Goal: Transaction & Acquisition: Book appointment/travel/reservation

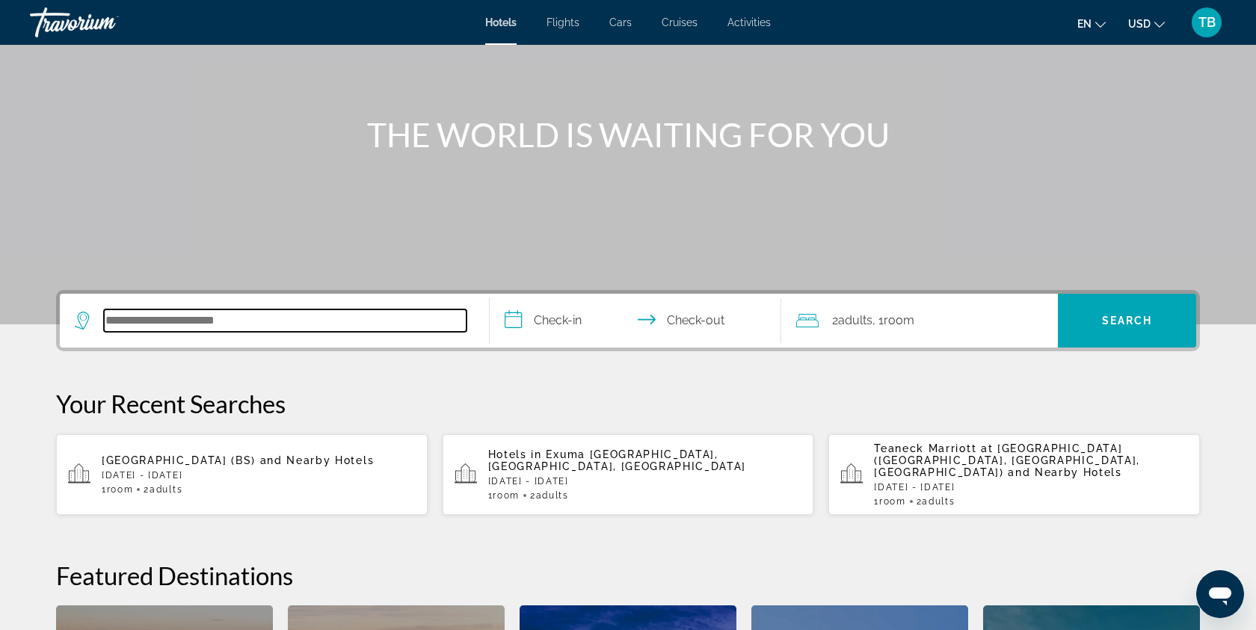
click at [221, 318] on input "Search hotel destination" at bounding box center [285, 321] width 363 height 22
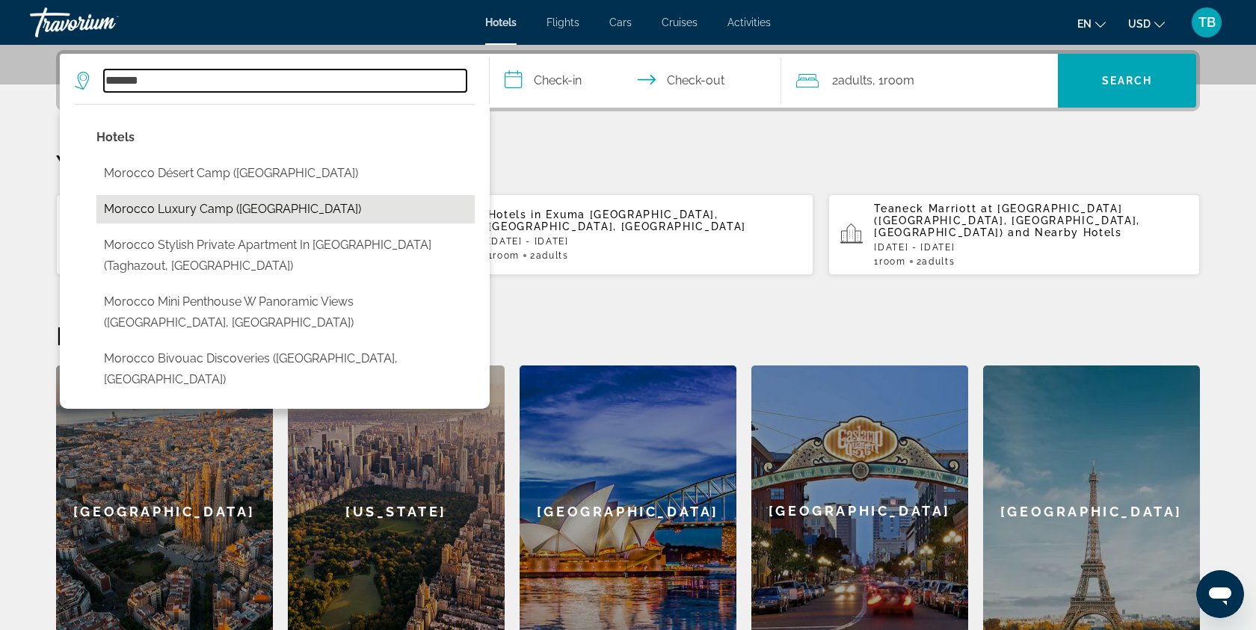
scroll to position [363, 0]
click at [277, 76] on input "*******" at bounding box center [285, 81] width 363 height 22
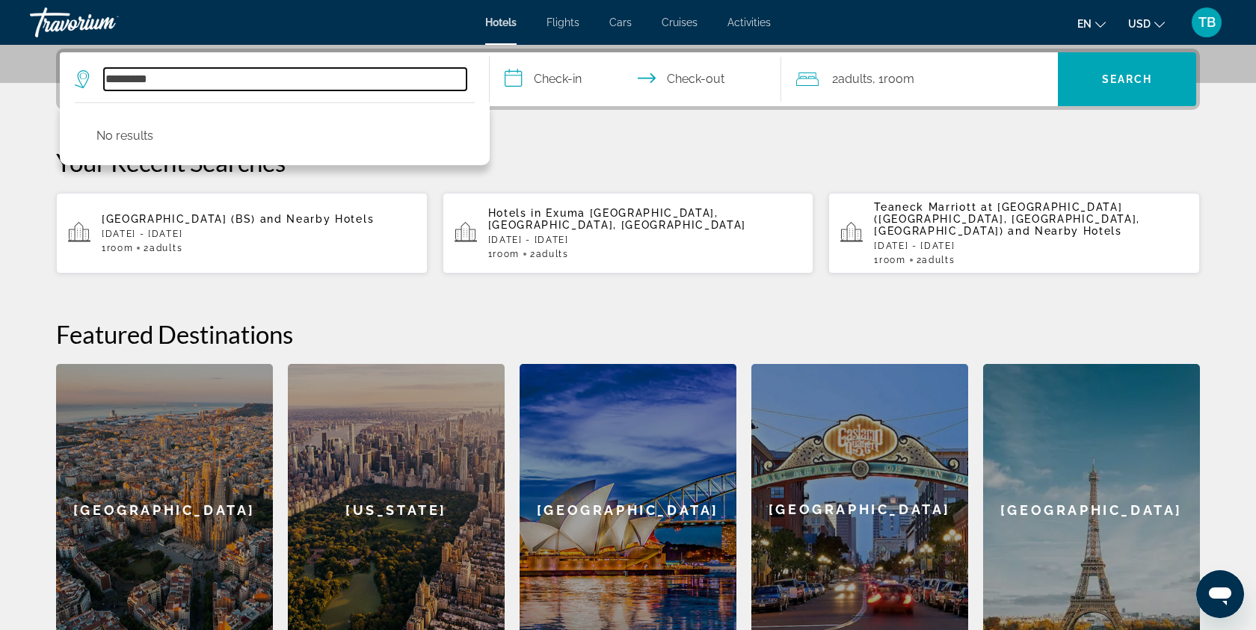
click at [132, 80] on input "*********" at bounding box center [285, 79] width 363 height 22
click at [212, 82] on input "*********" at bounding box center [285, 79] width 363 height 22
type input "*"
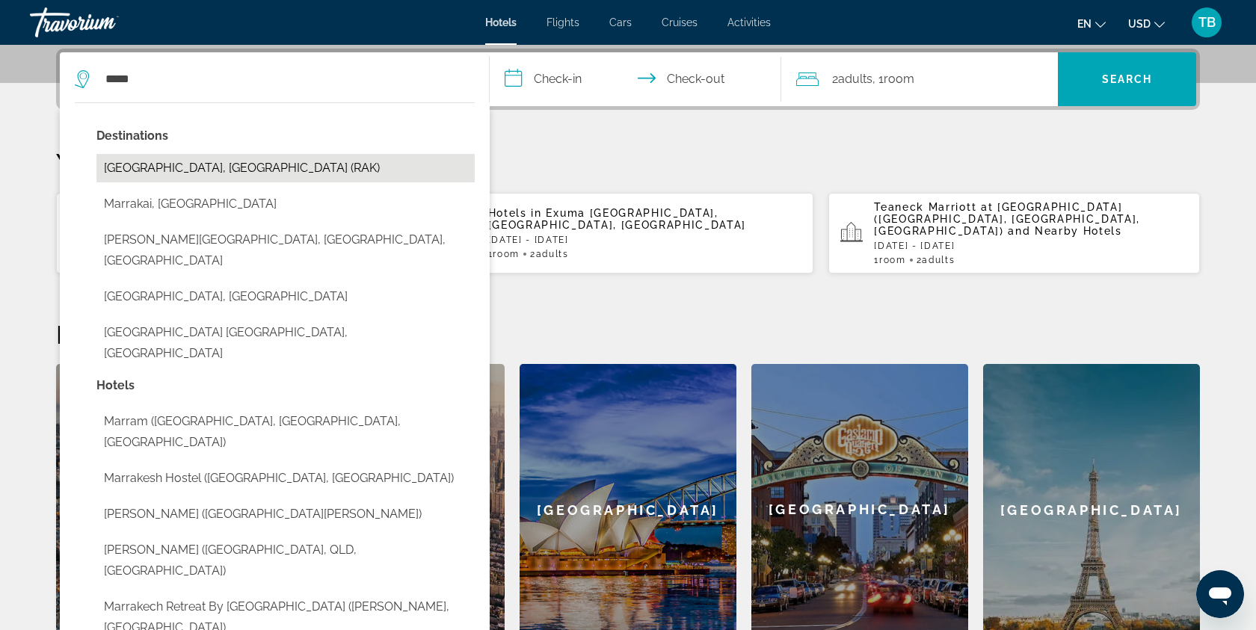
click at [351, 176] on button "[GEOGRAPHIC_DATA], [GEOGRAPHIC_DATA] (RAK)" at bounding box center [285, 168] width 378 height 28
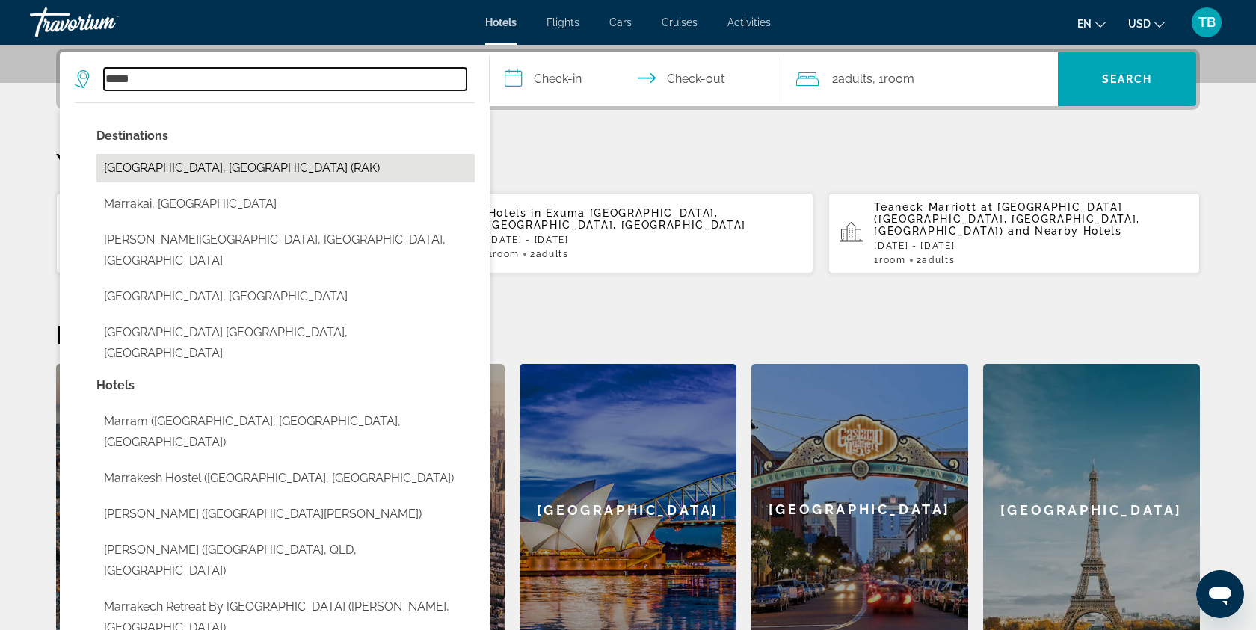
type input "**********"
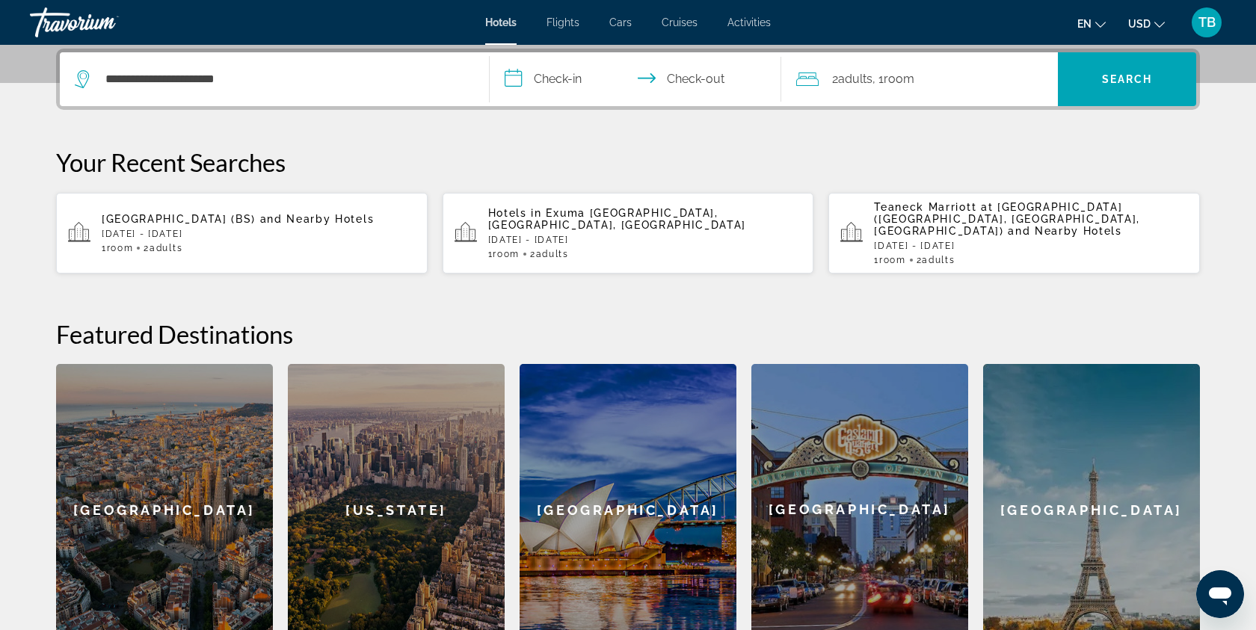
click at [568, 80] on input "**********" at bounding box center [639, 81] width 298 height 58
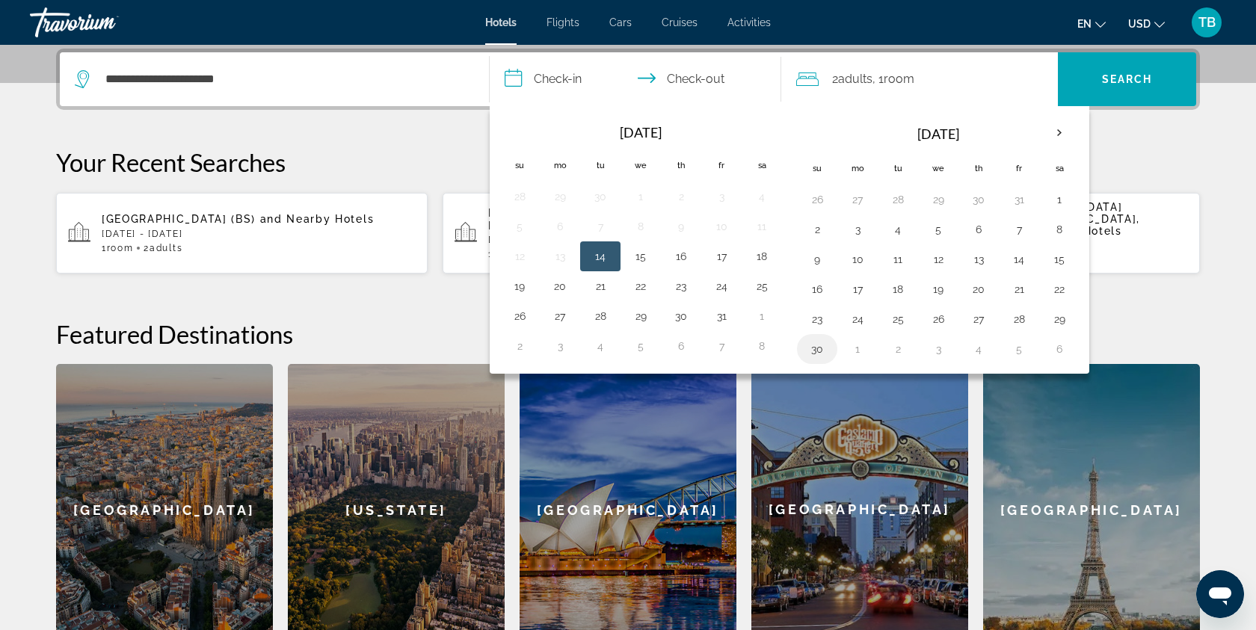
click at [823, 348] on button "30" at bounding box center [817, 349] width 24 height 21
click at [1059, 133] on th "Next month" at bounding box center [1059, 133] width 40 height 33
click at [822, 199] on button "30" at bounding box center [817, 199] width 24 height 21
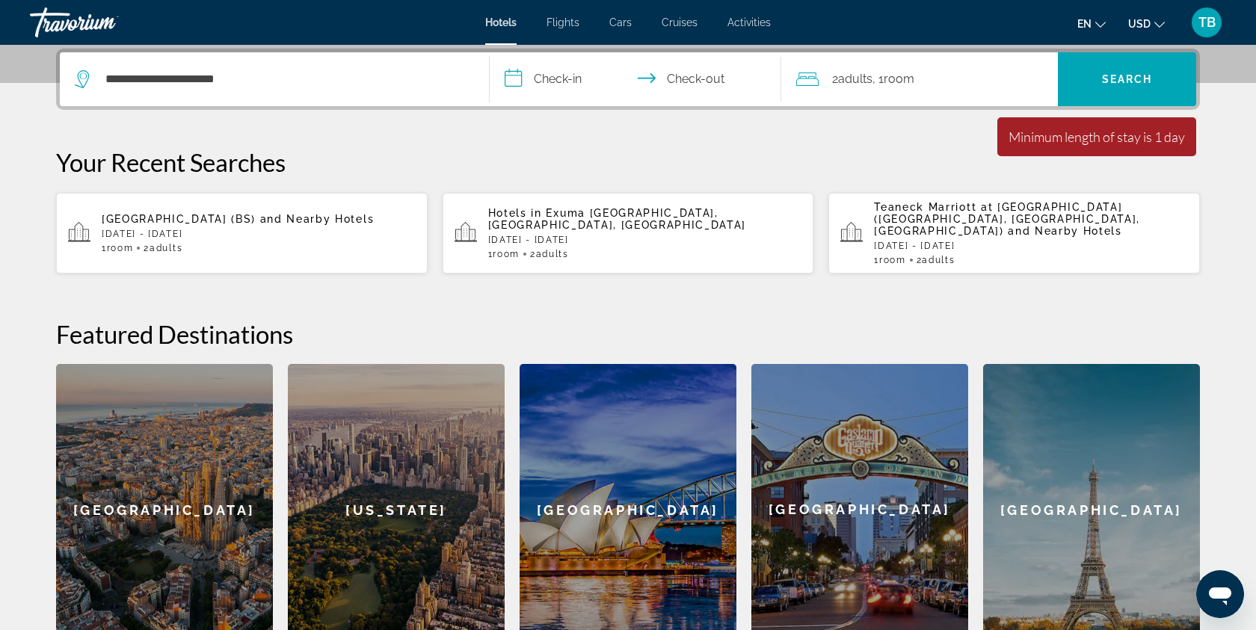
click at [585, 82] on input "**********" at bounding box center [639, 81] width 298 height 58
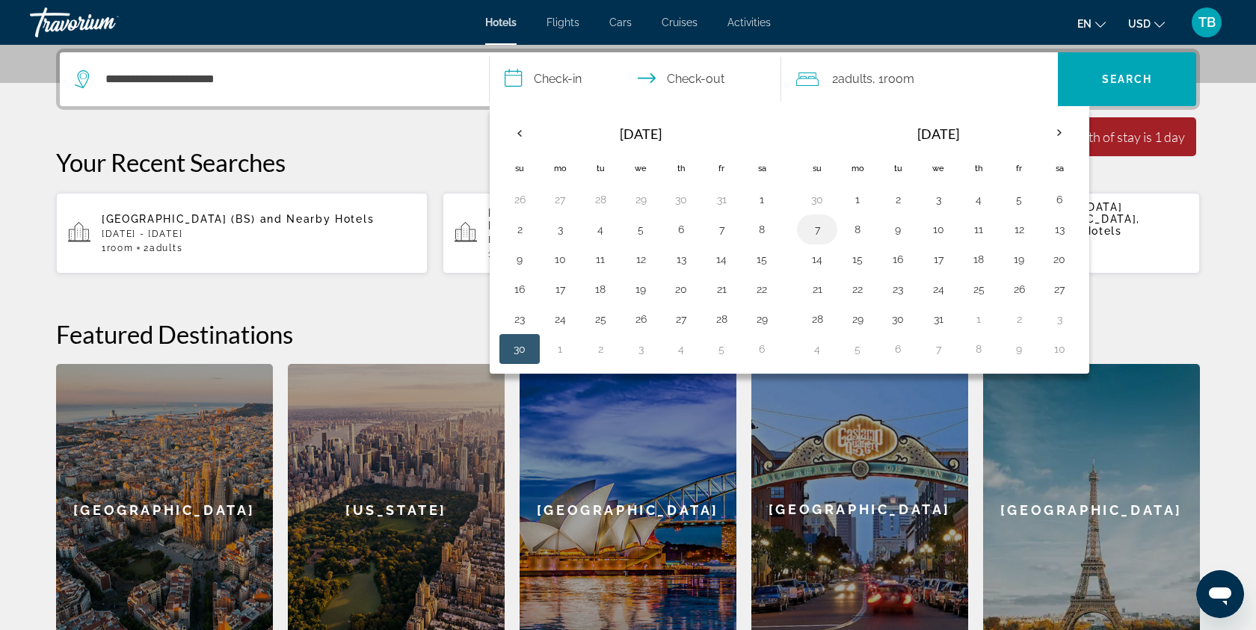
click at [818, 224] on button "7" at bounding box center [817, 229] width 24 height 21
click at [568, 81] on input "**********" at bounding box center [639, 81] width 298 height 58
click at [523, 351] on button "30" at bounding box center [520, 349] width 24 height 21
type input "**********"
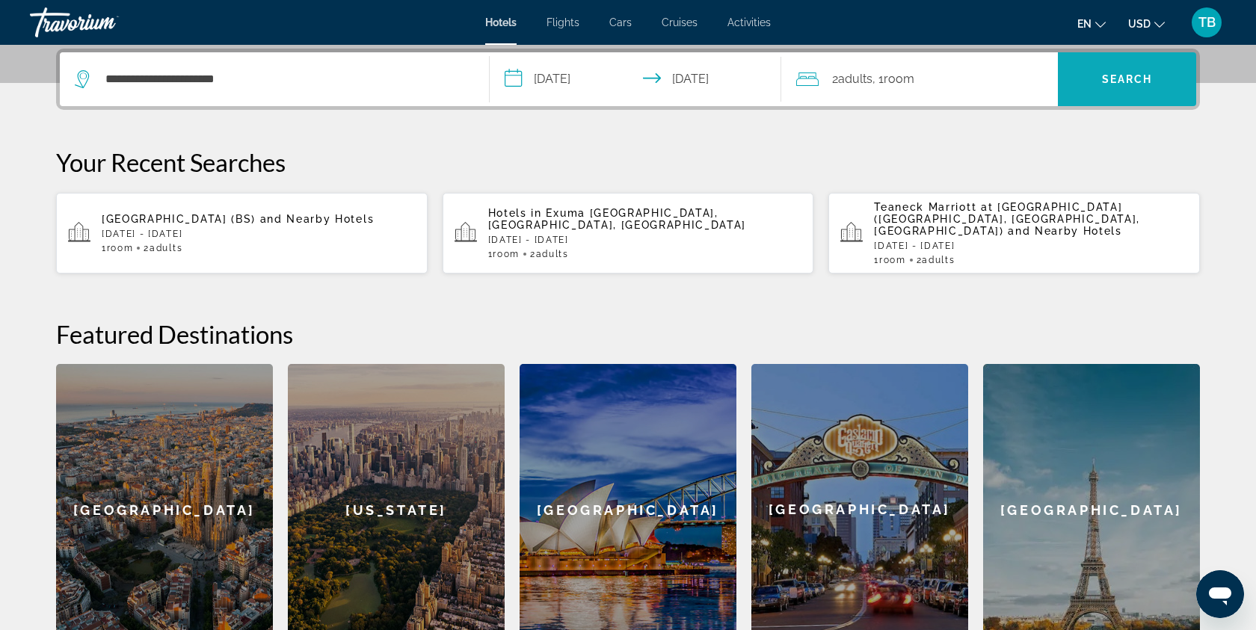
click at [1115, 85] on span "Search" at bounding box center [1127, 79] width 138 height 36
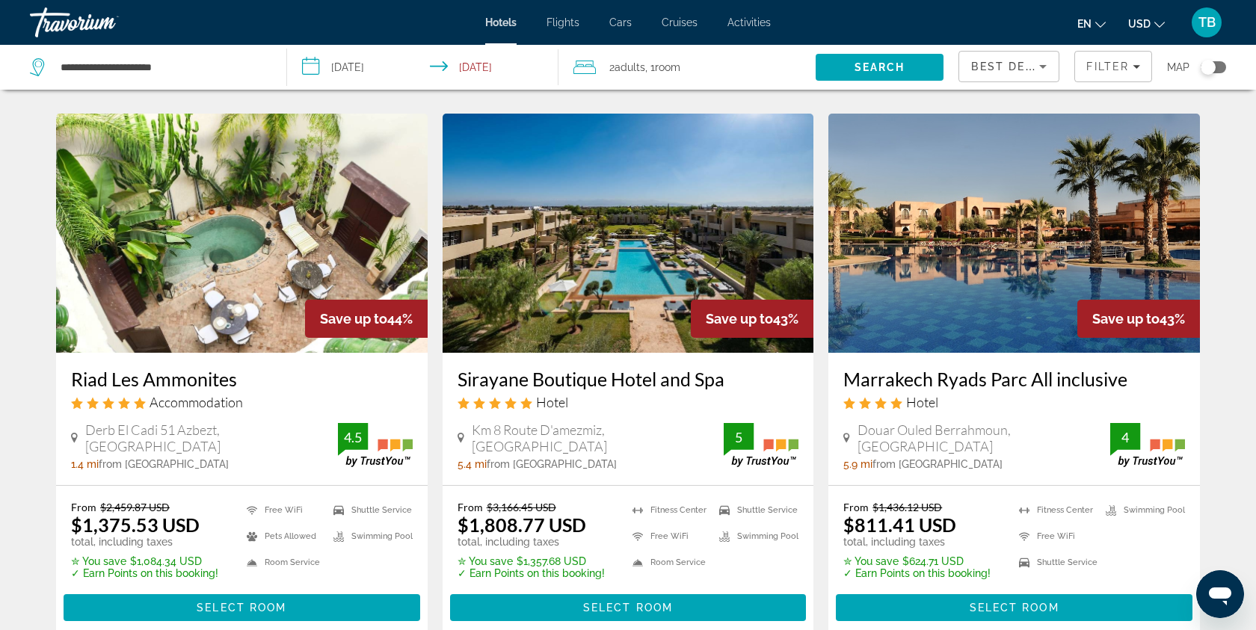
scroll to position [1077, 0]
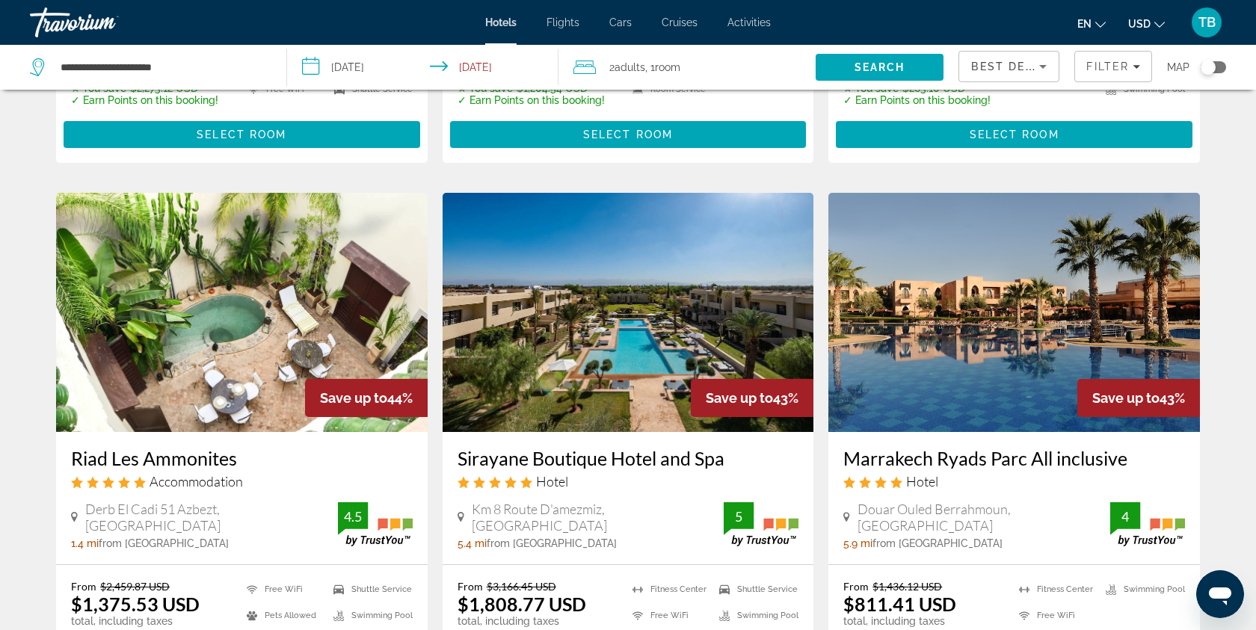
click at [1023, 371] on img "Main content" at bounding box center [1014, 312] width 372 height 239
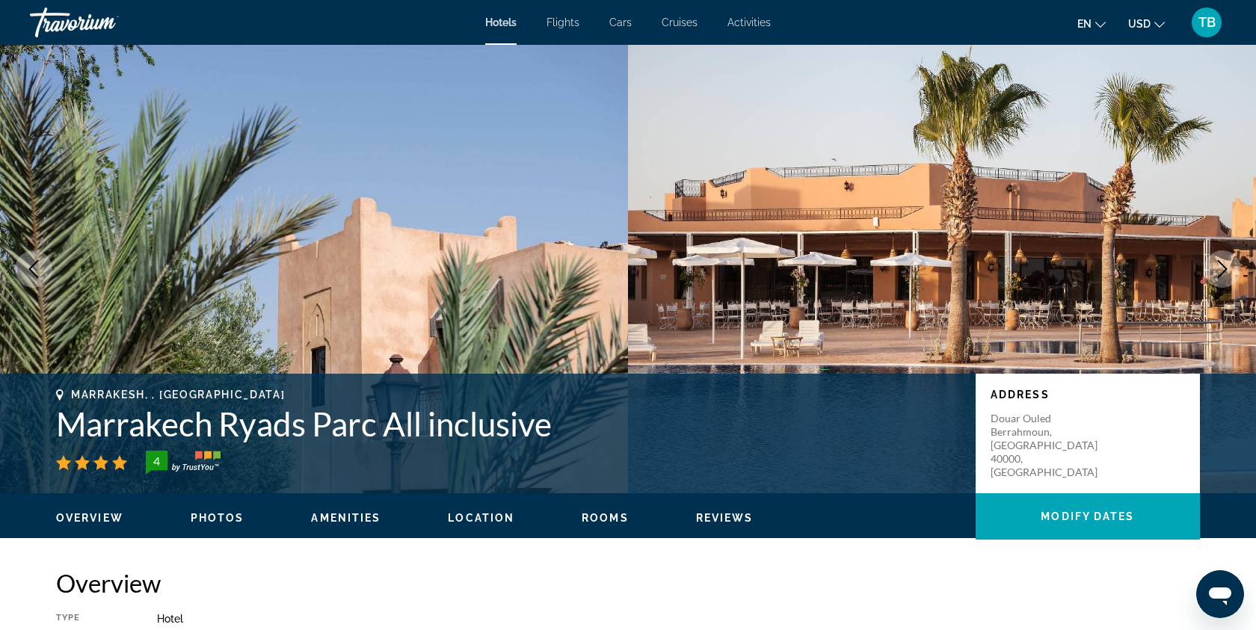
click at [1223, 271] on icon "Next image" at bounding box center [1222, 269] width 18 height 18
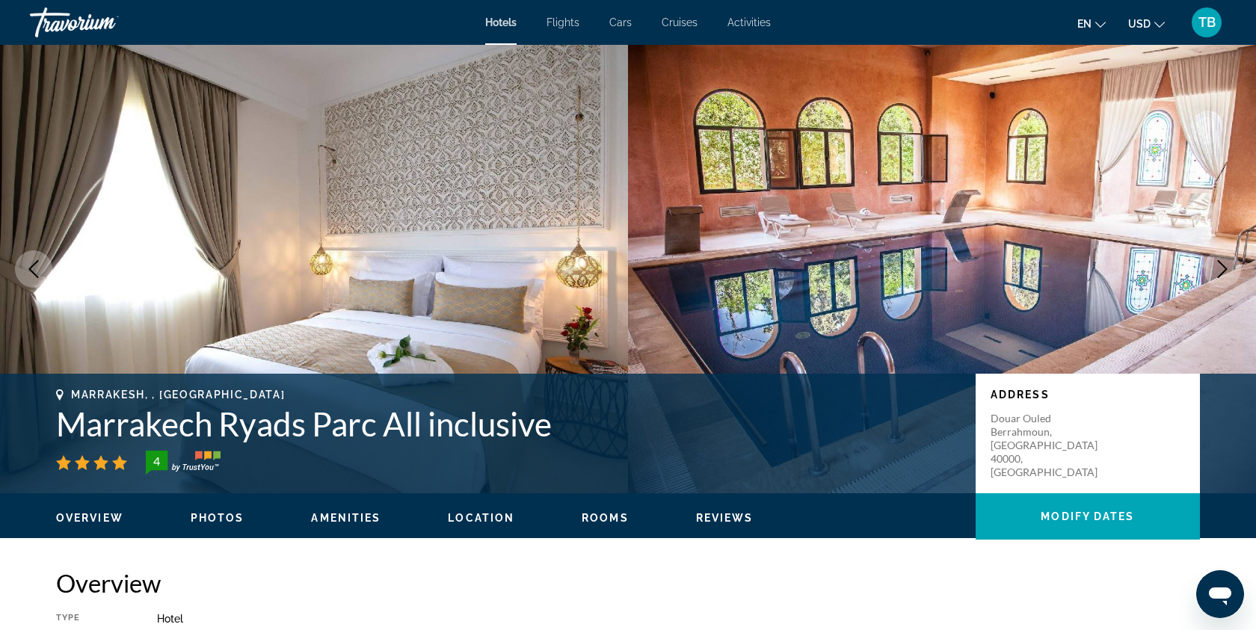
click at [1225, 271] on icon "Next image" at bounding box center [1223, 269] width 10 height 18
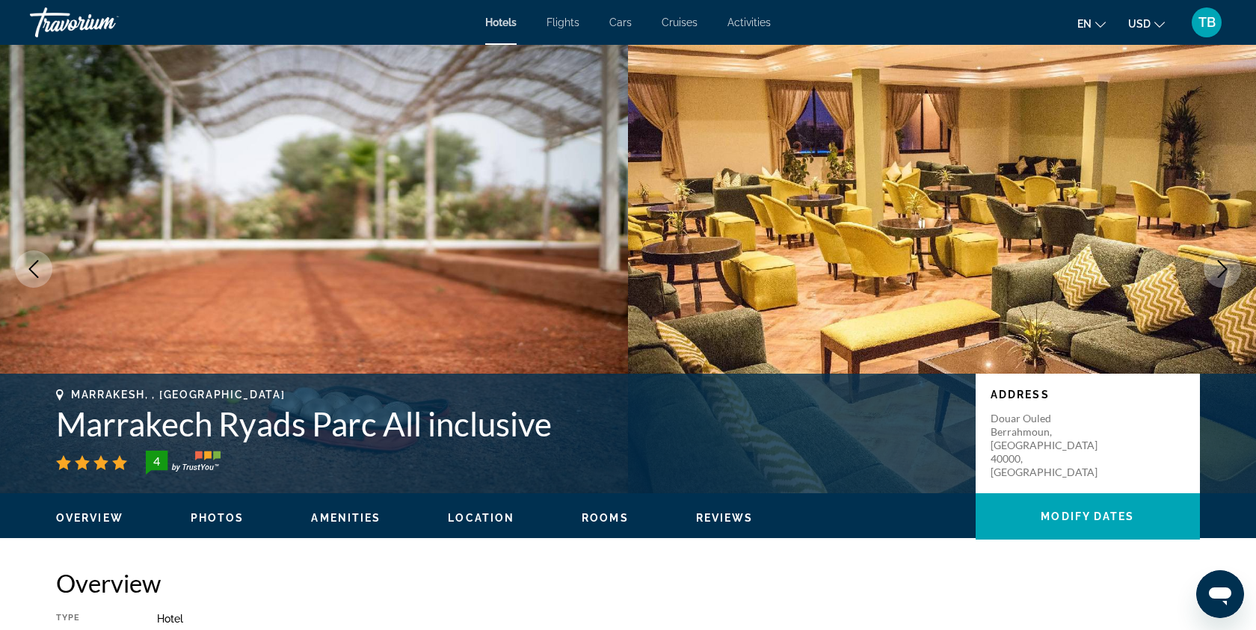
click at [1225, 271] on icon "Next image" at bounding box center [1222, 269] width 18 height 18
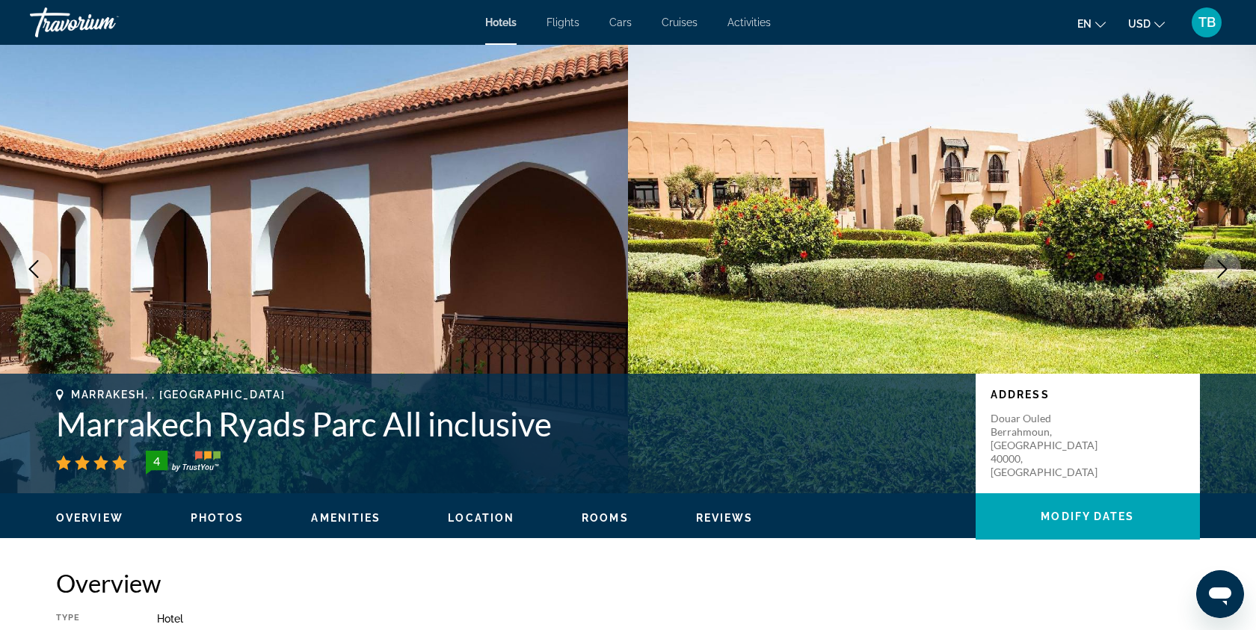
click at [1226, 271] on icon "Next image" at bounding box center [1222, 269] width 18 height 18
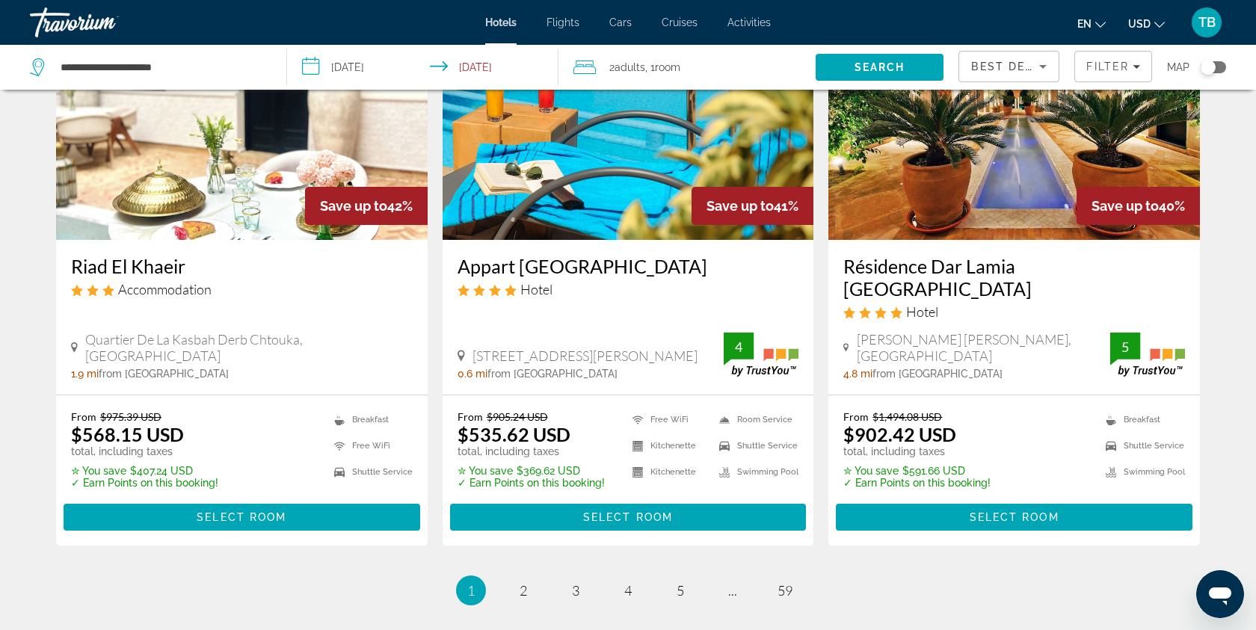
scroll to position [1829, 0]
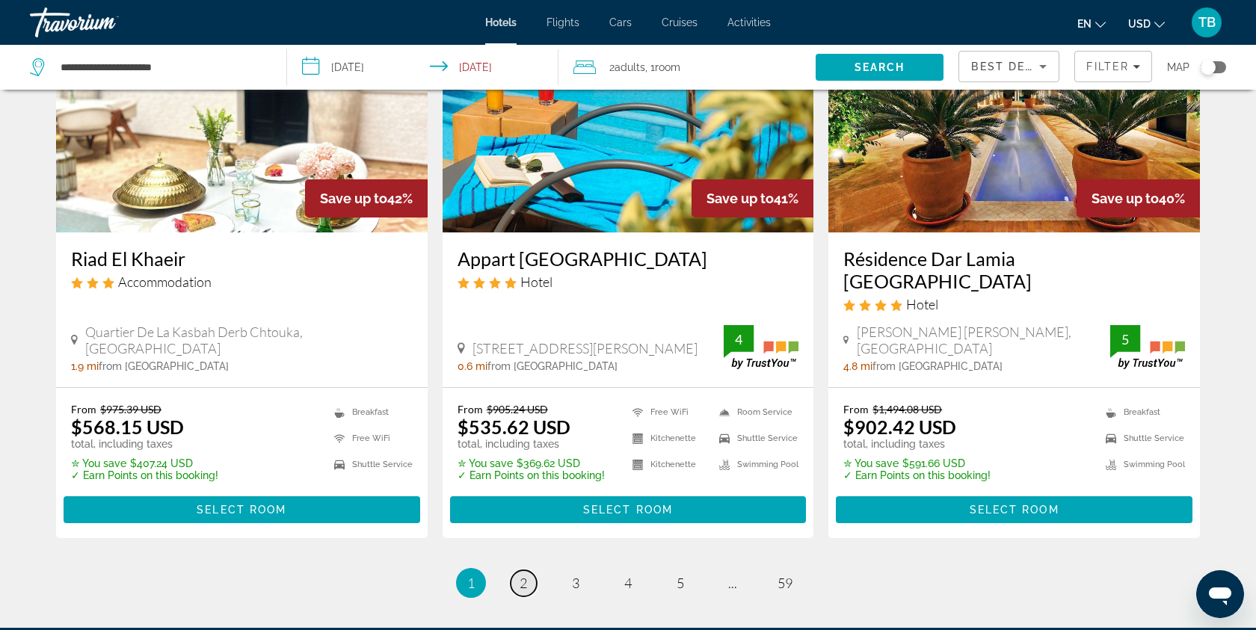
click at [530, 570] on link "page 2" at bounding box center [524, 583] width 26 height 26
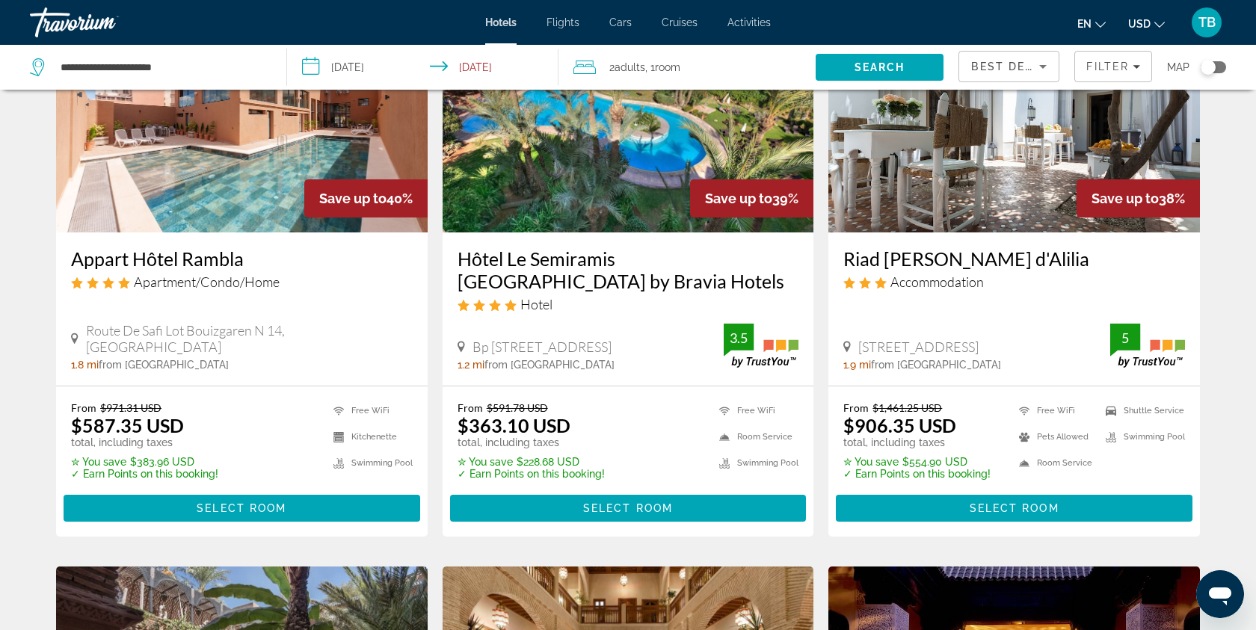
scroll to position [25, 0]
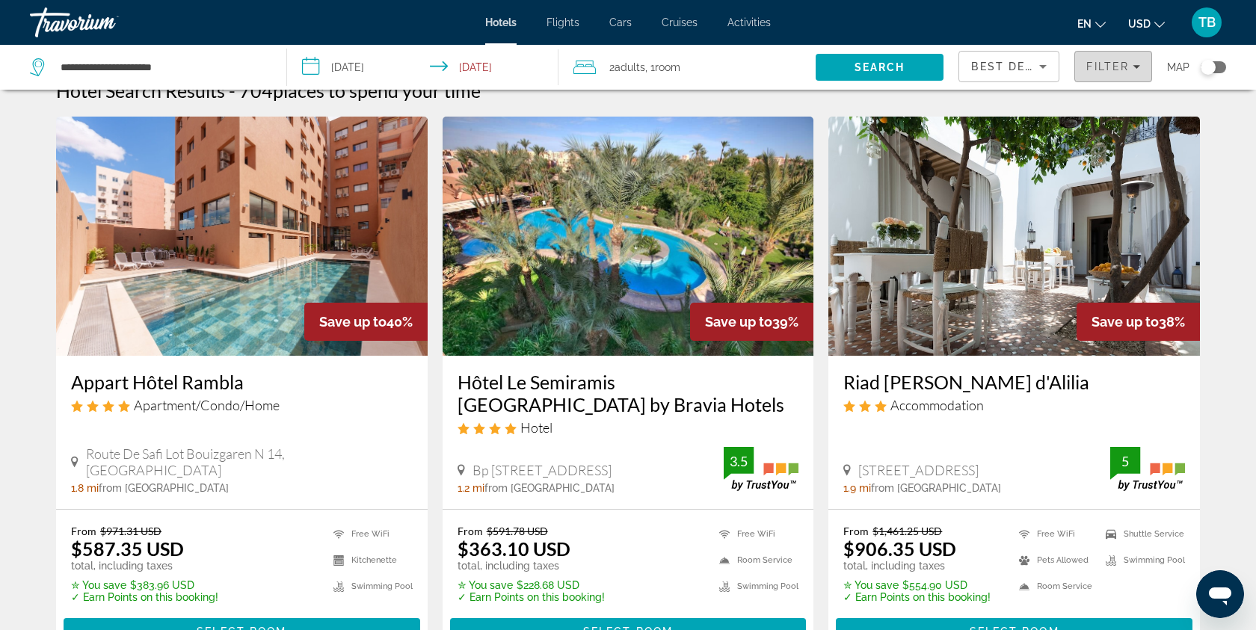
click at [1134, 57] on span "Filters" at bounding box center [1113, 67] width 76 height 36
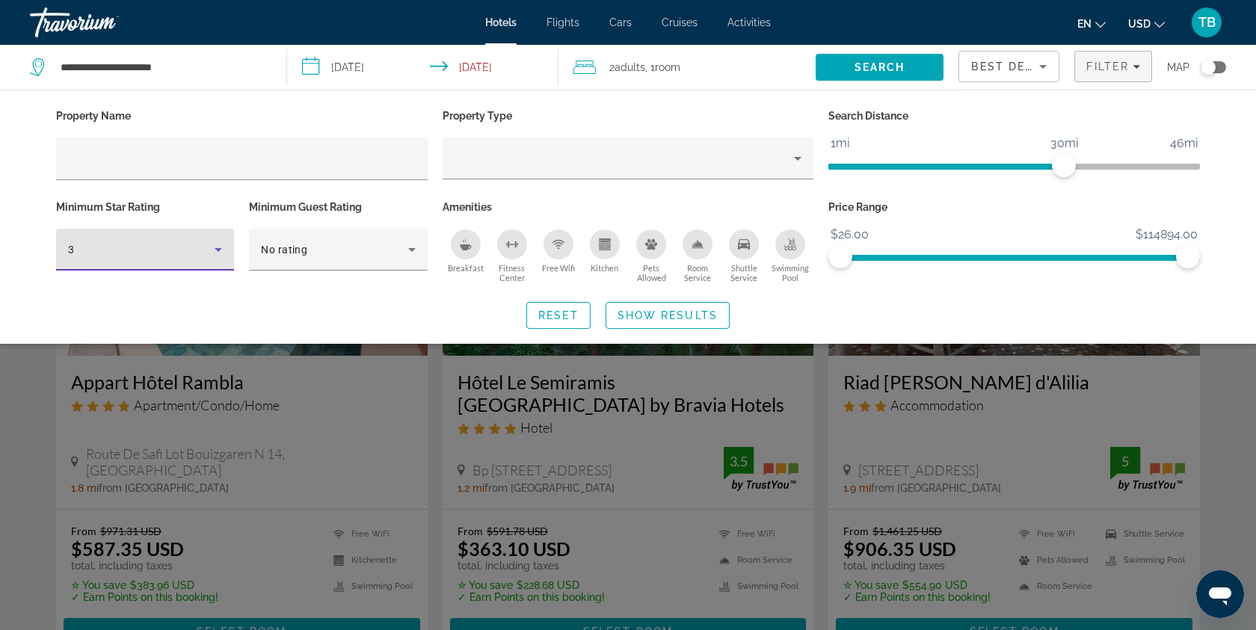
click at [221, 248] on icon "Hotel Filters" at bounding box center [218, 250] width 18 height 18
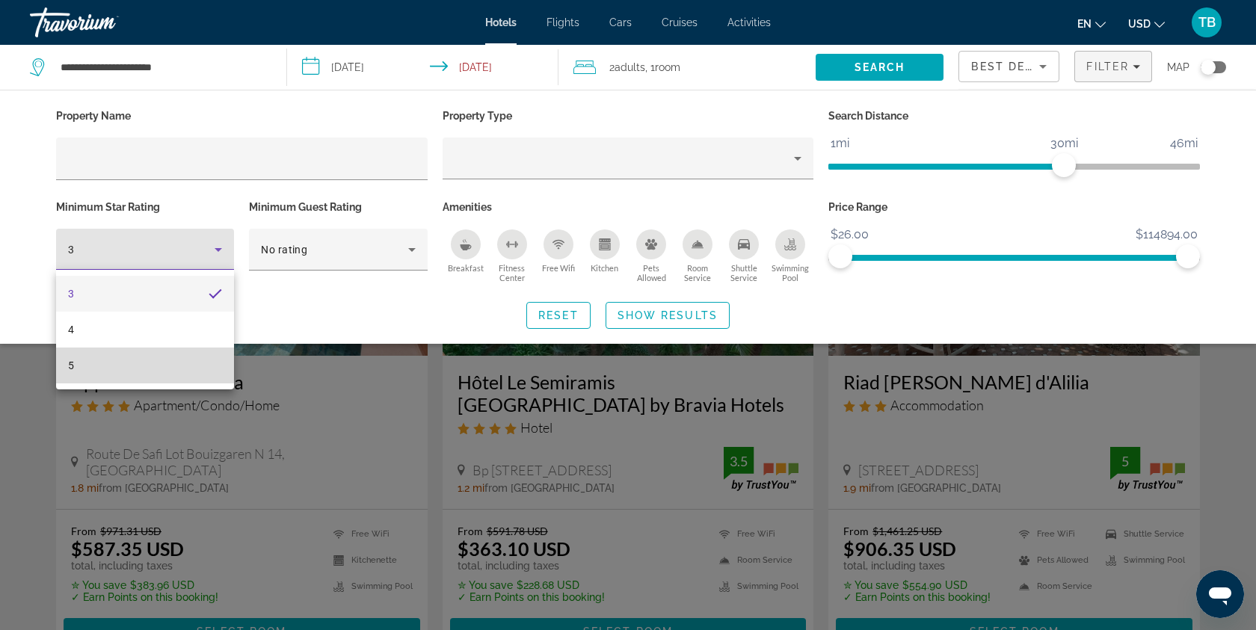
click at [188, 365] on mat-option "5" at bounding box center [145, 366] width 178 height 36
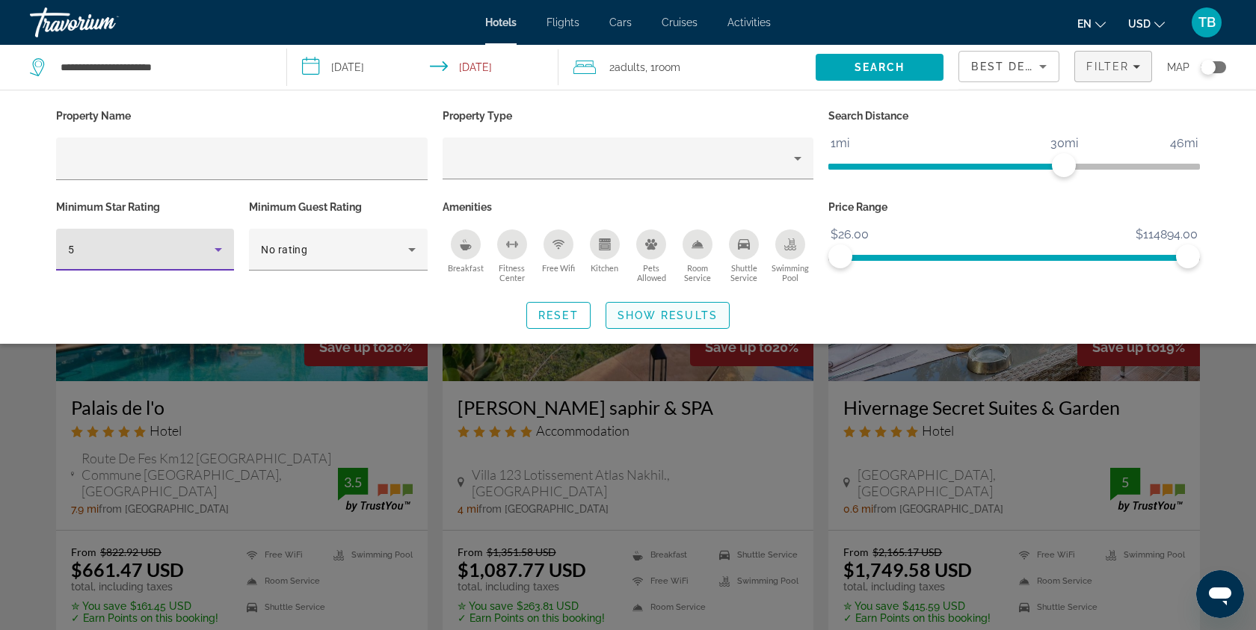
click at [677, 317] on span "Show Results" at bounding box center [668, 316] width 100 height 12
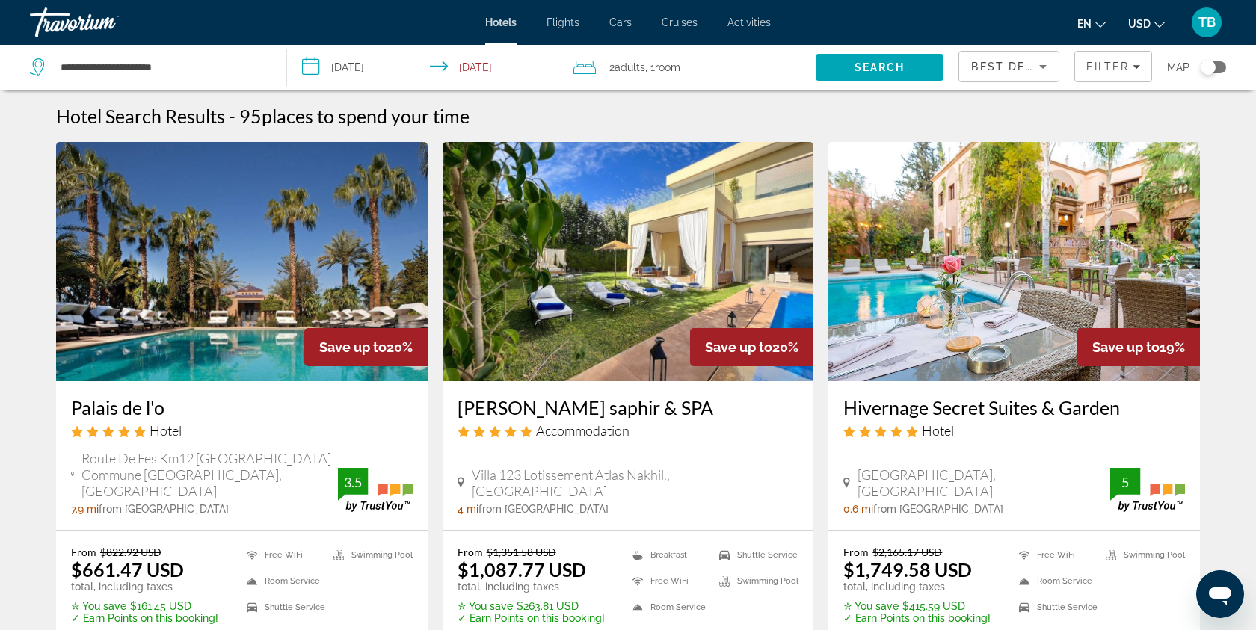
click at [525, 361] on img "Main content" at bounding box center [629, 261] width 372 height 239
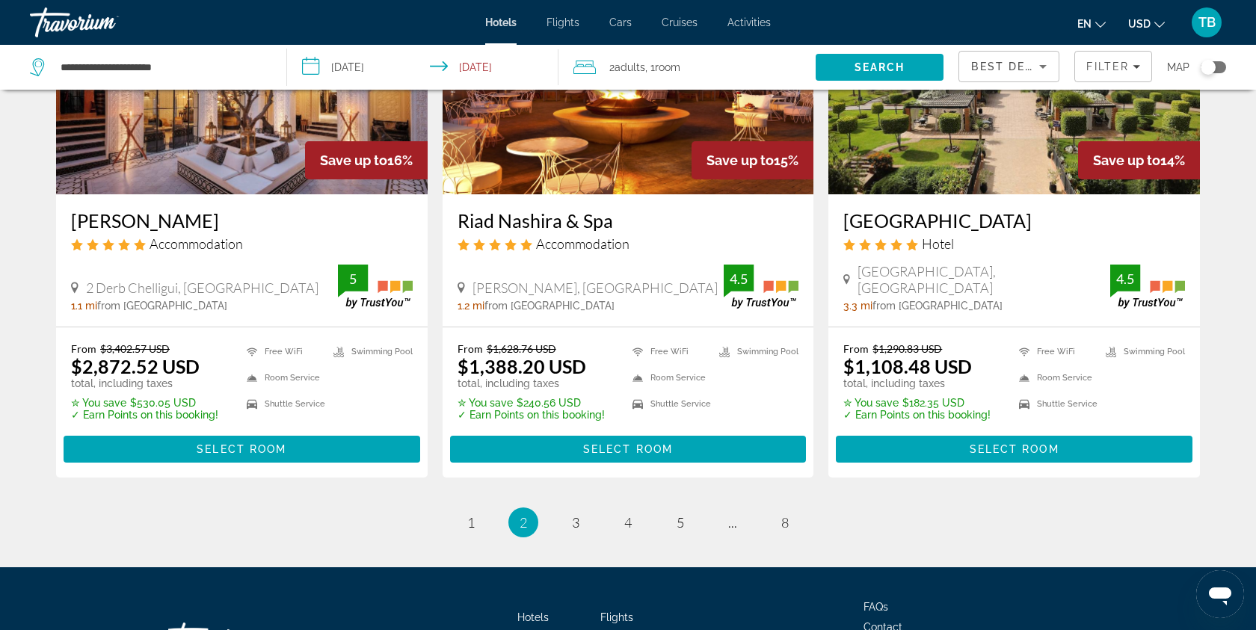
scroll to position [1942, 0]
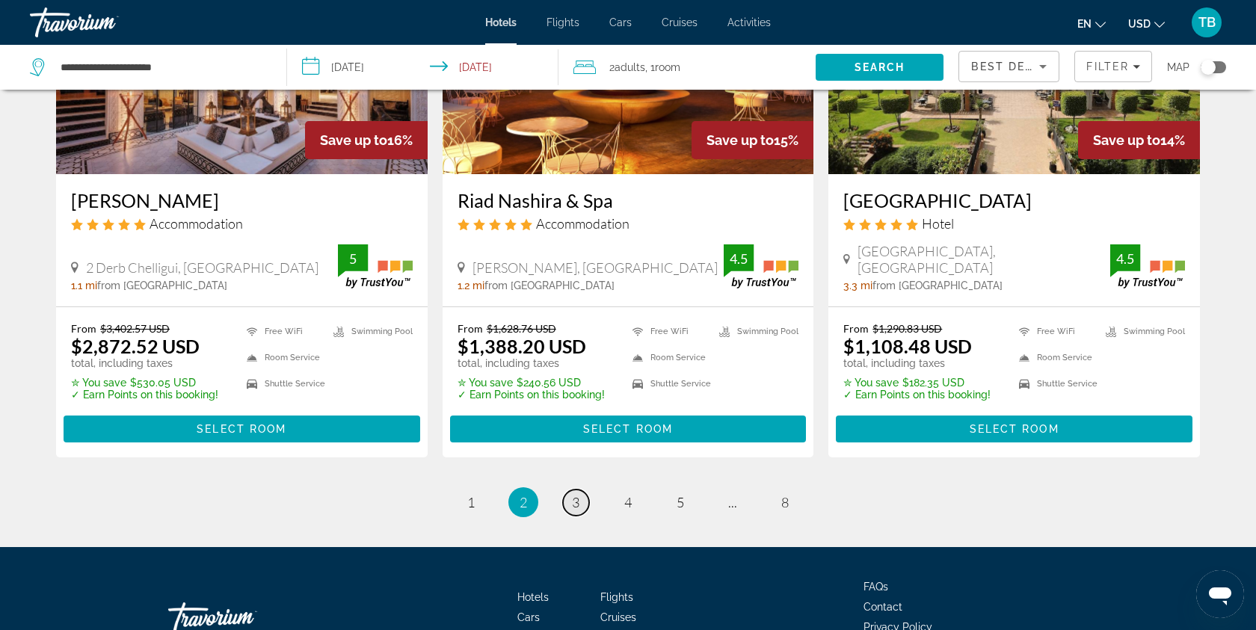
click at [578, 494] on span "3" at bounding box center [575, 502] width 7 height 16
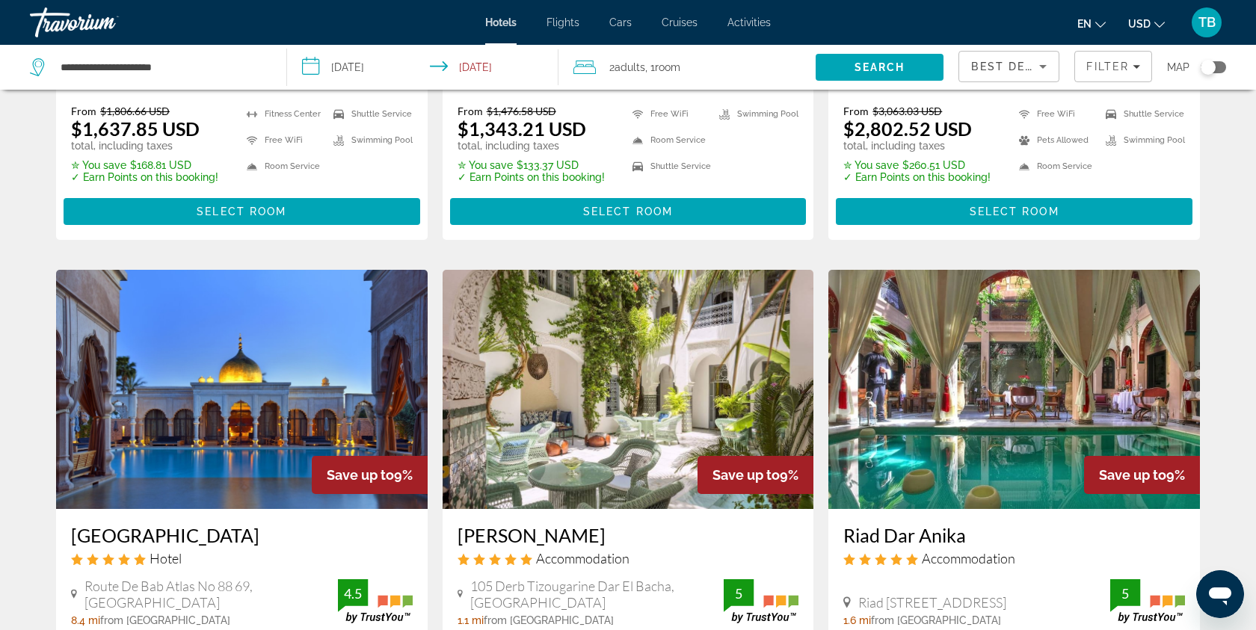
scroll to position [1619, 0]
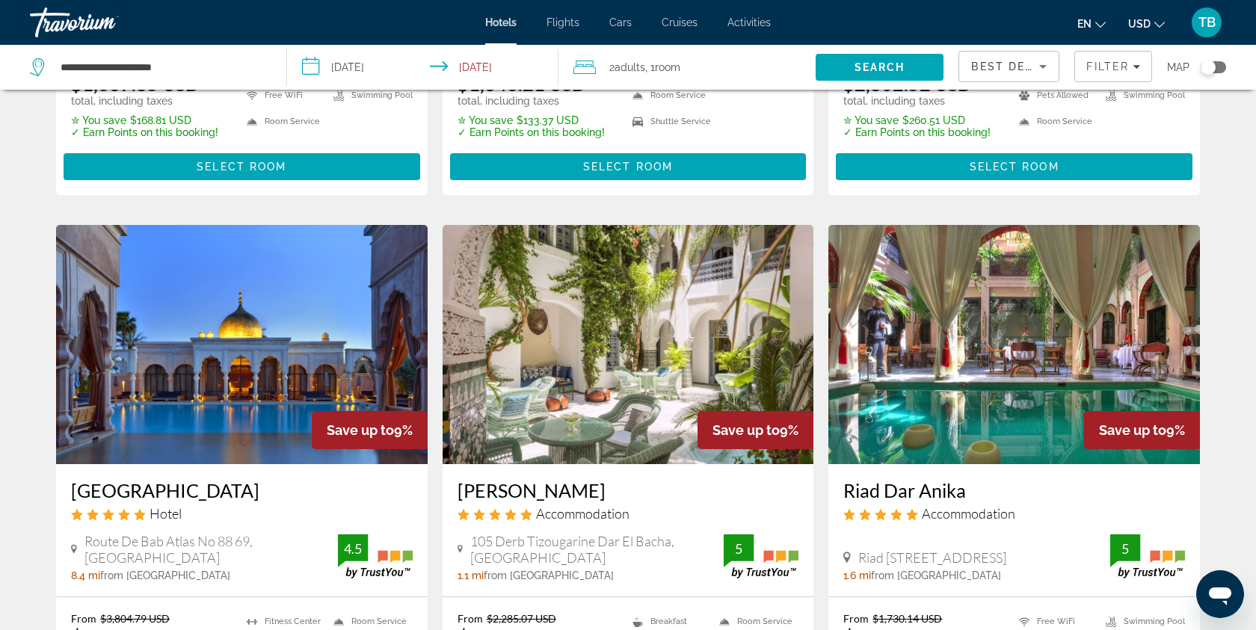
click at [1026, 309] on img "Main content" at bounding box center [1014, 344] width 372 height 239
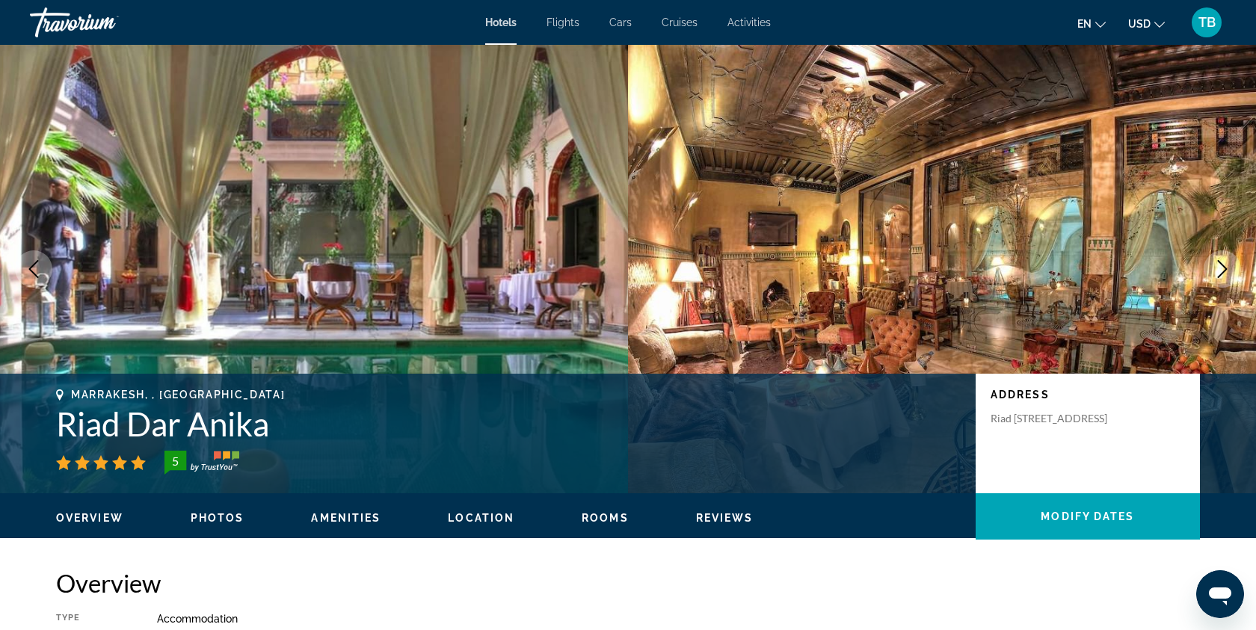
click at [929, 233] on img "Main content" at bounding box center [942, 269] width 628 height 449
click at [1221, 266] on icon "Next image" at bounding box center [1222, 269] width 18 height 18
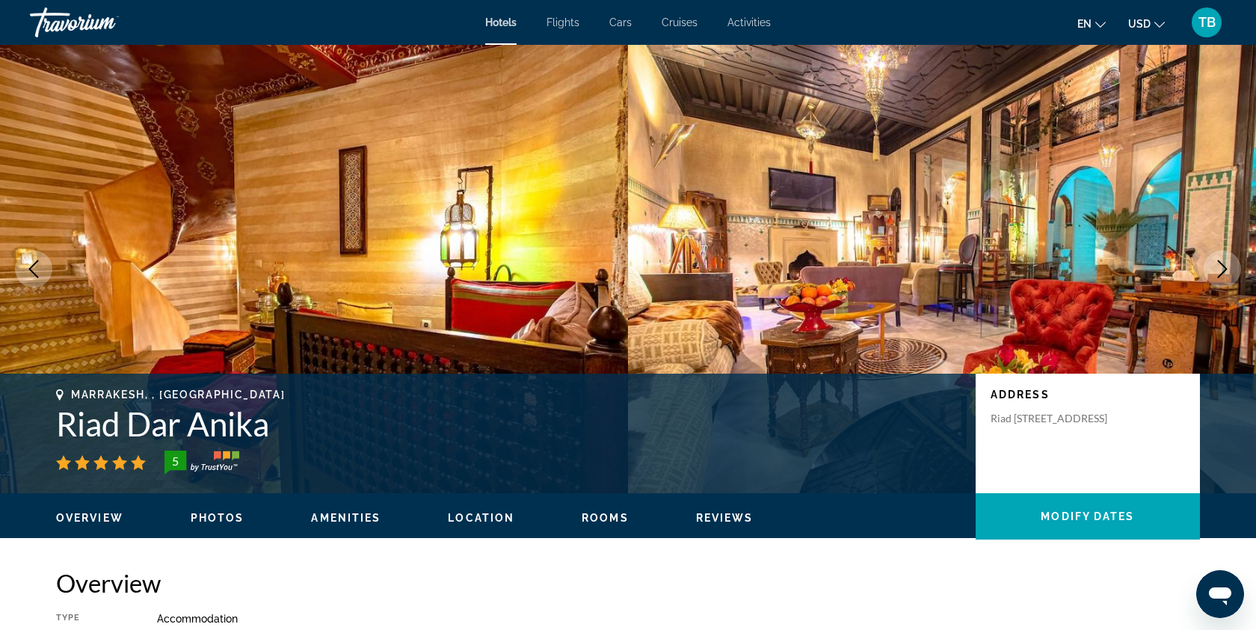
click at [1221, 267] on icon "Next image" at bounding box center [1222, 269] width 18 height 18
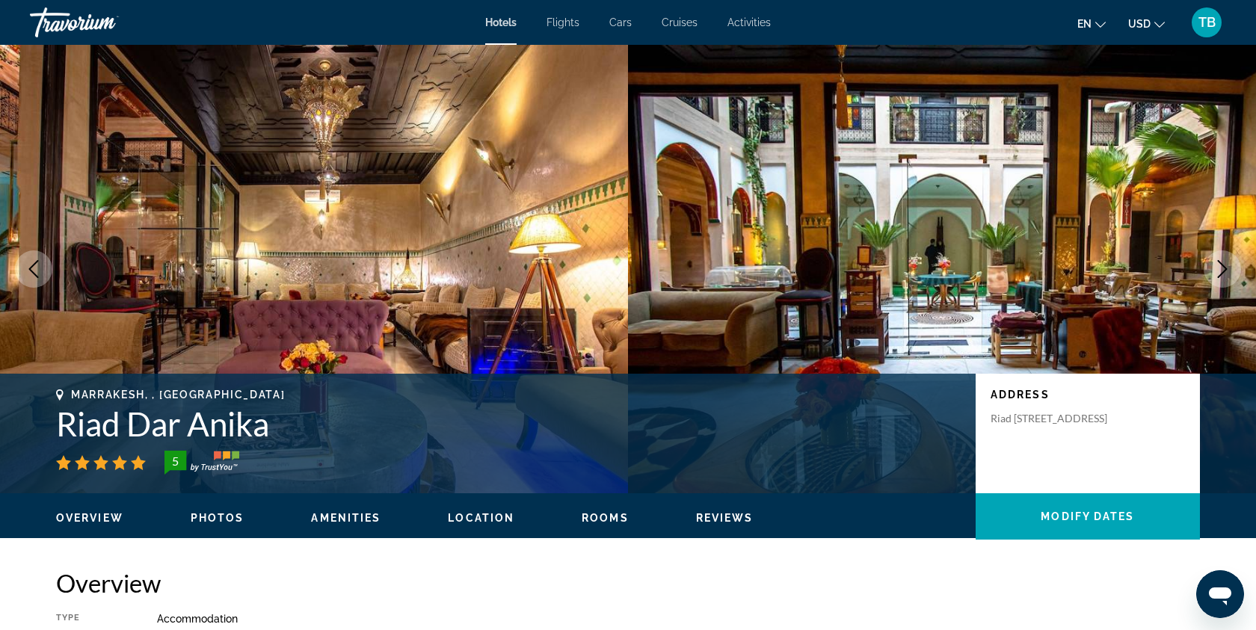
click at [1221, 267] on icon "Next image" at bounding box center [1222, 269] width 18 height 18
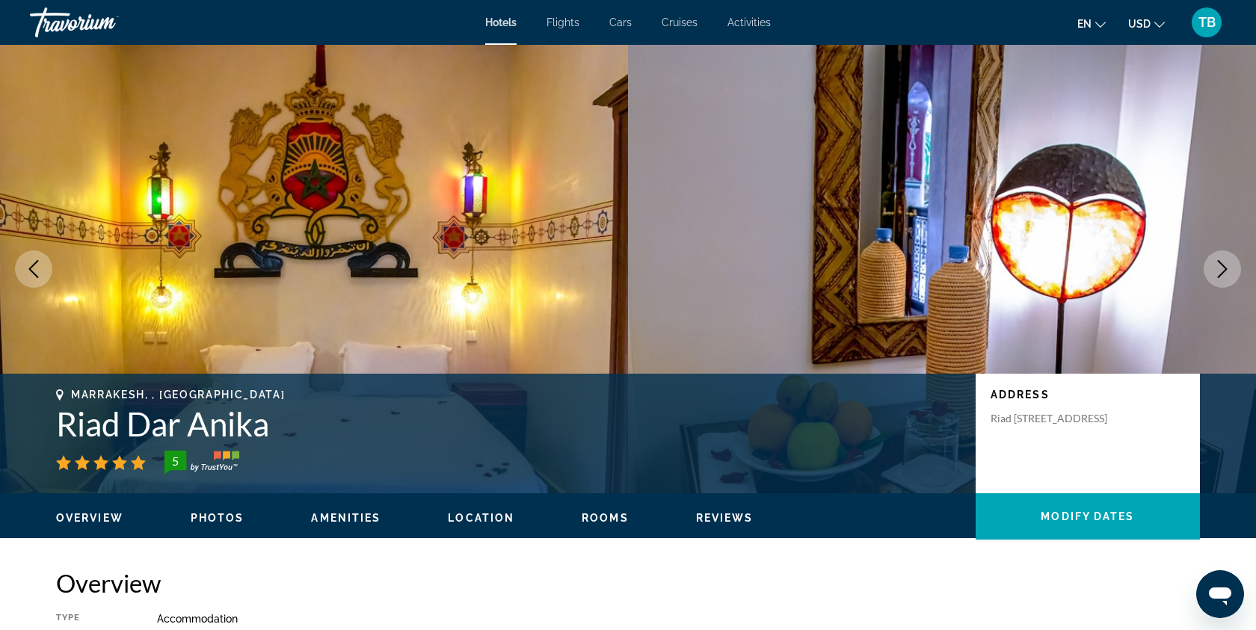
click at [1222, 267] on icon "Next image" at bounding box center [1222, 269] width 18 height 18
